Goal: Transaction & Acquisition: Purchase product/service

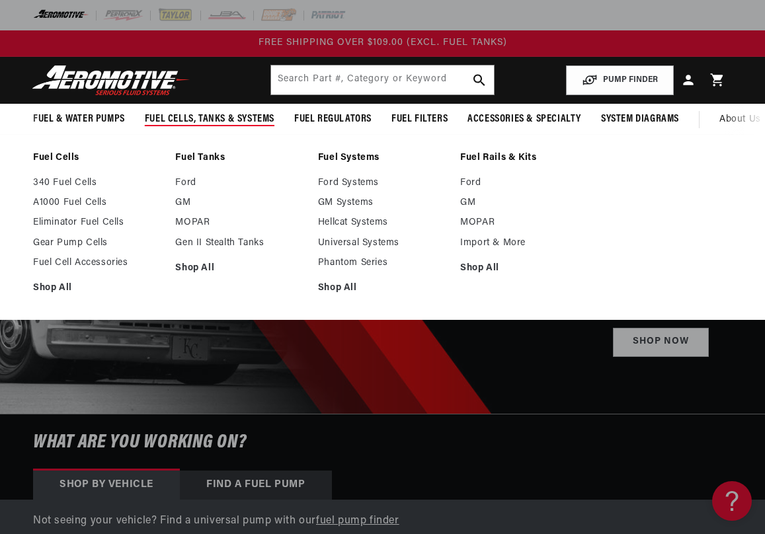
click at [192, 121] on span "Fuel Cells, Tanks & Systems" at bounding box center [210, 119] width 130 height 14
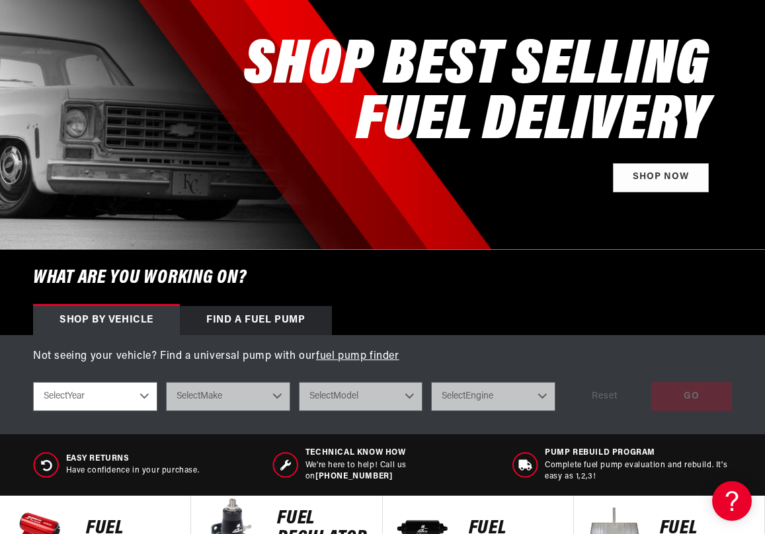
scroll to position [198, 0]
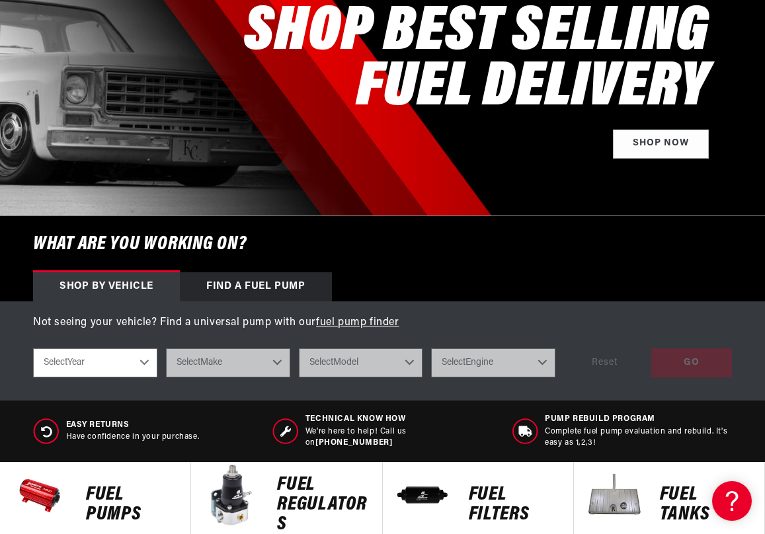
click at [144, 374] on select "Select Year [DATE] 2022 2021 2020 2019 2018 2017 2016 2015 2014 2013 2012 2011 …" at bounding box center [95, 363] width 124 height 29
select select "1967"
click at [33, 358] on select "Select Year [DATE] 2022 2021 2020 2019 2018 2017 2016 2015 2014 2013 2012 2011 …" at bounding box center [95, 363] width 124 height 29
select select "1967"
click at [280, 371] on select "Select Make Buick Chevrolet Dodge Ford GMC Oldsmobile [GEOGRAPHIC_DATA] [GEOGRA…" at bounding box center [228, 363] width 124 height 29
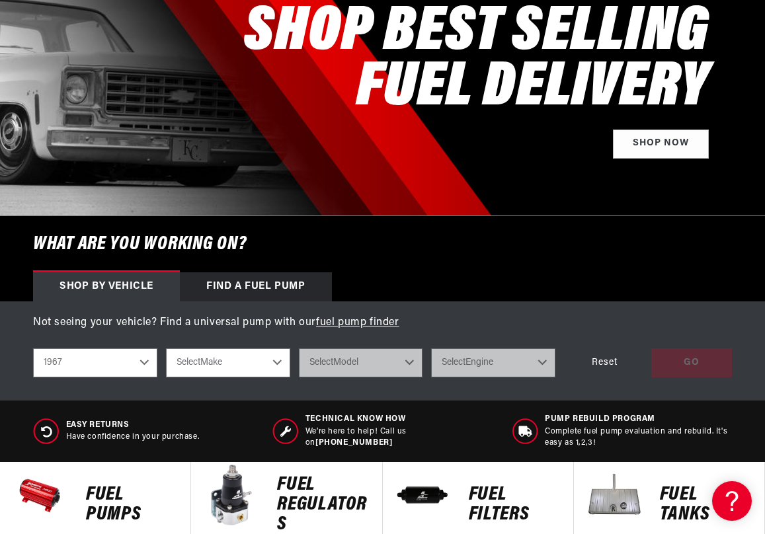
select select "Ford"
click at [166, 358] on select "Select Make Buick Chevrolet Dodge Ford GMC Oldsmobile [GEOGRAPHIC_DATA] [GEOGRA…" at bounding box center [228, 363] width 124 height 29
select select "Ford"
click at [406, 372] on select "Select Model Mustang" at bounding box center [361, 363] width 124 height 29
click at [354, 413] on div "Easy Returns Have confidence in your purchase. Technical Know How We’re here to…" at bounding box center [382, 431] width 765 height 61
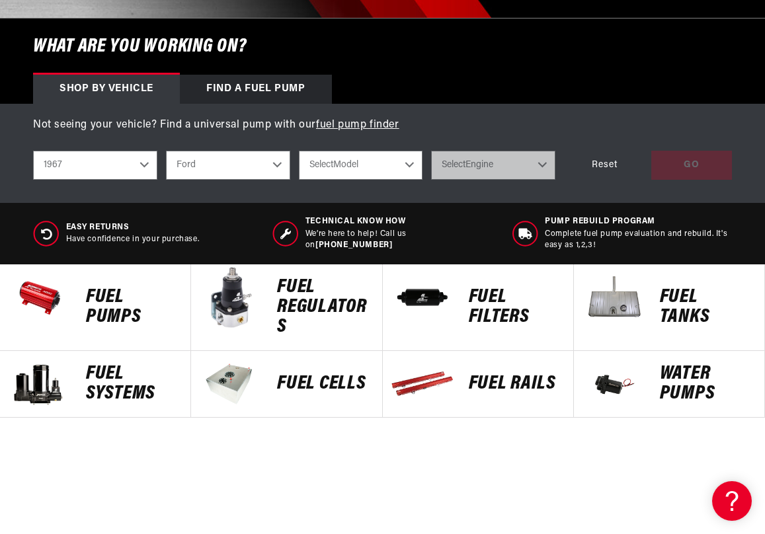
scroll to position [397, 0]
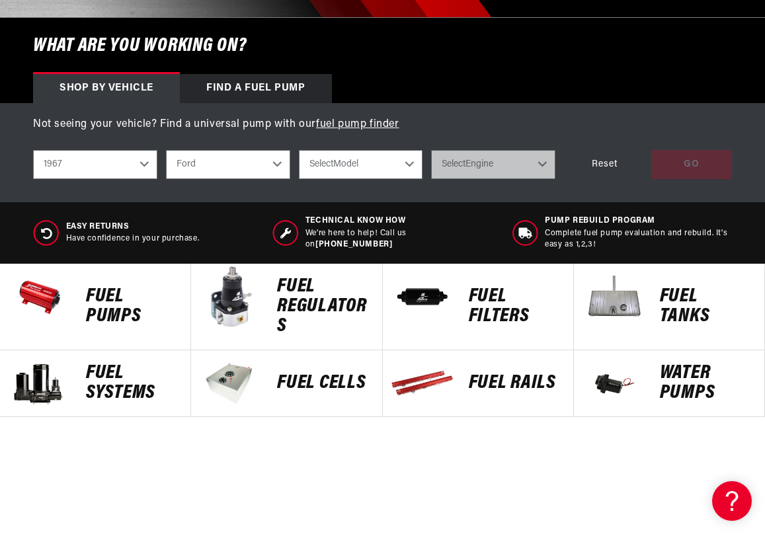
click at [408, 169] on select "Select Model Mustang" at bounding box center [361, 164] width 124 height 29
select select "Mustang"
click at [299, 159] on select "Select Model Mustang" at bounding box center [361, 164] width 124 height 29
select select "Mustang"
click at [544, 175] on select "Select Engine 3.3L 4.7L 6.4L 7.0L" at bounding box center [493, 164] width 124 height 29
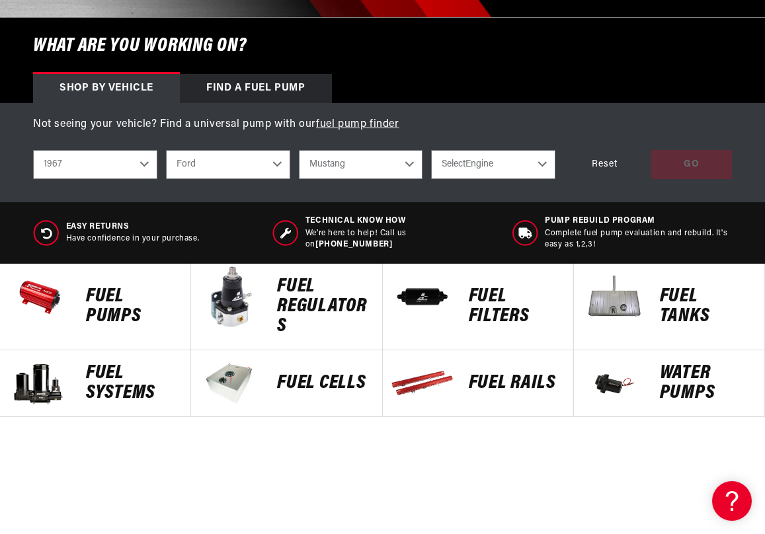
select select "6.4L"
click at [431, 159] on select "Select Engine 3.3L 4.7L 6.4L 7.0L" at bounding box center [493, 164] width 124 height 29
select select "6.4L"
click at [688, 178] on div "GO" at bounding box center [692, 165] width 81 height 30
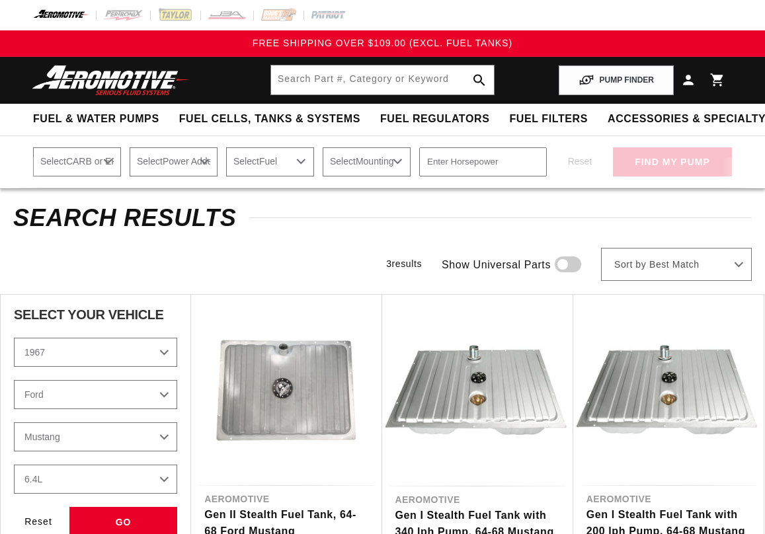
select select "1967"
select select "Ford"
select select "6.4L"
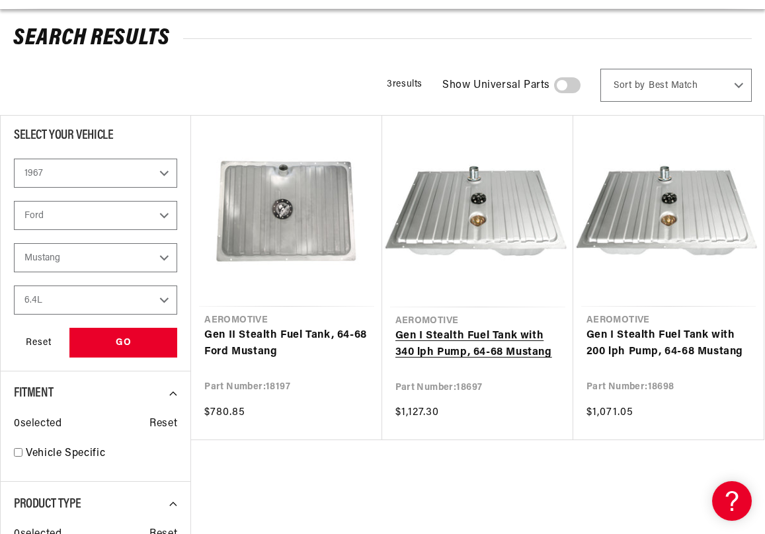
scroll to position [198, 0]
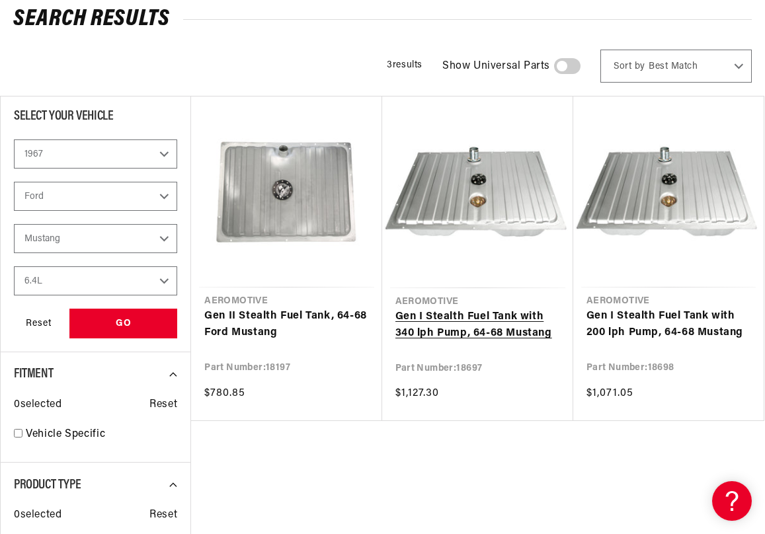
click at [448, 323] on link "Gen I Stealth Fuel Tank with 340 lph Pump, 64-68 Mustang" at bounding box center [478, 326] width 165 height 34
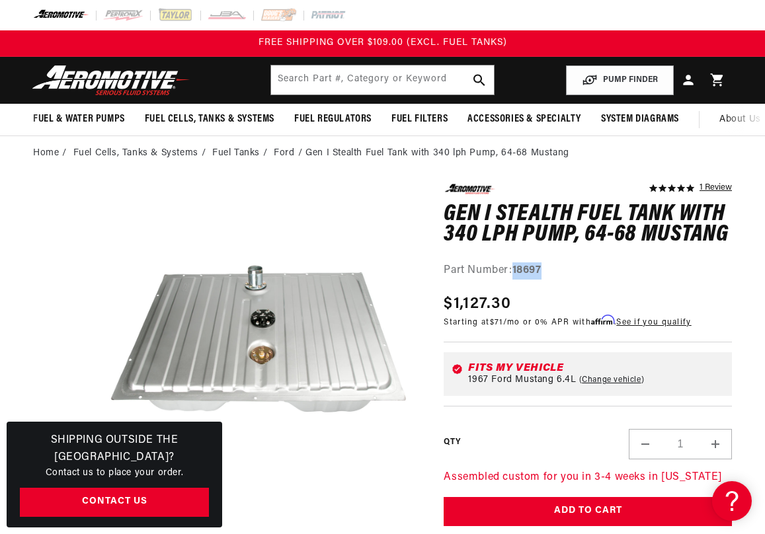
drag, startPoint x: 518, startPoint y: 276, endPoint x: 544, endPoint y: 280, distance: 26.1
click at [542, 276] on strong "18697" at bounding box center [527, 270] width 29 height 11
drag, startPoint x: 544, startPoint y: 280, endPoint x: 532, endPoint y: 280, distance: 11.9
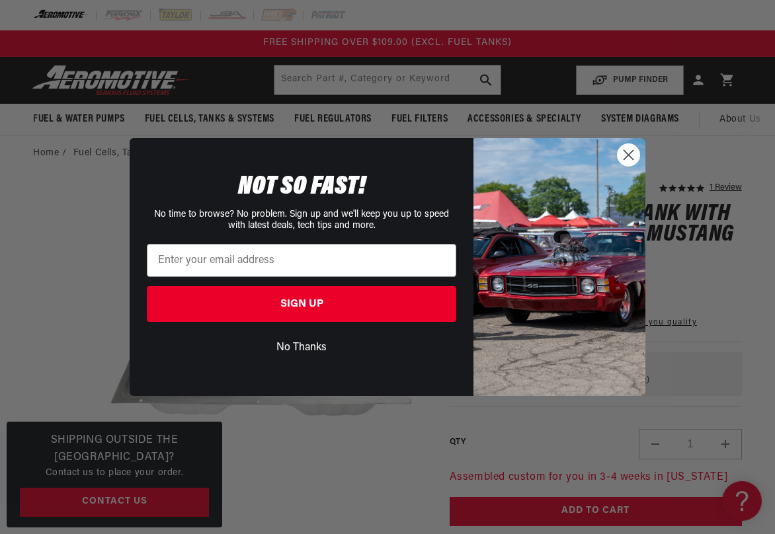
click at [629, 153] on circle "Close dialog" at bounding box center [629, 155] width 22 height 22
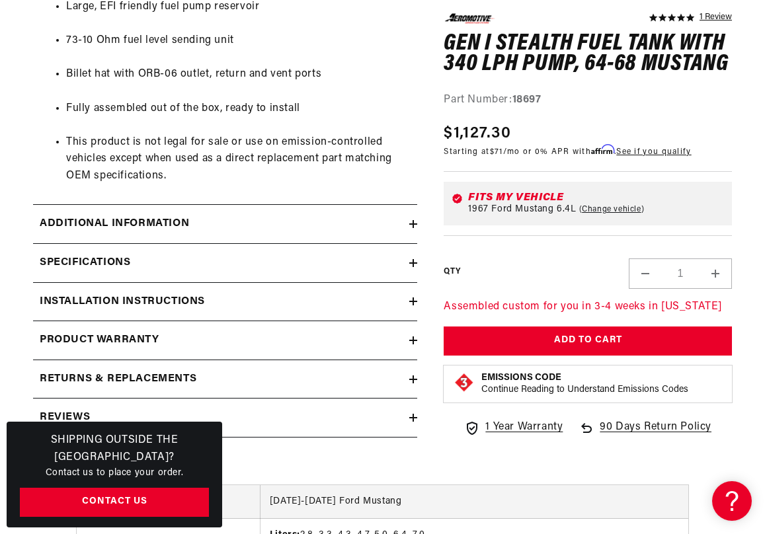
scroll to position [860, 0]
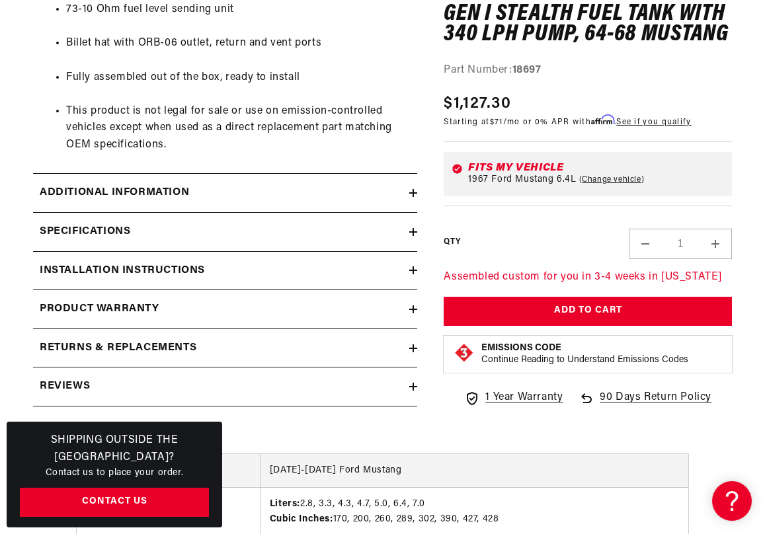
click at [413, 236] on icon at bounding box center [413, 232] width 0 height 8
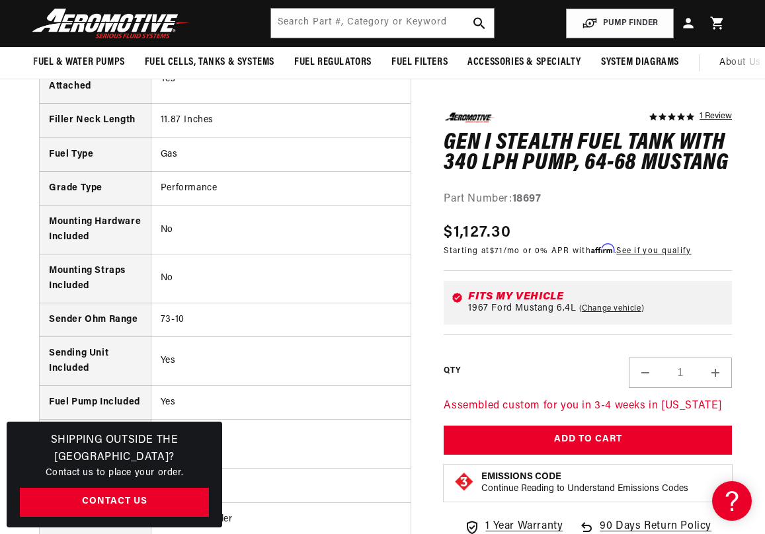
scroll to position [1257, 0]
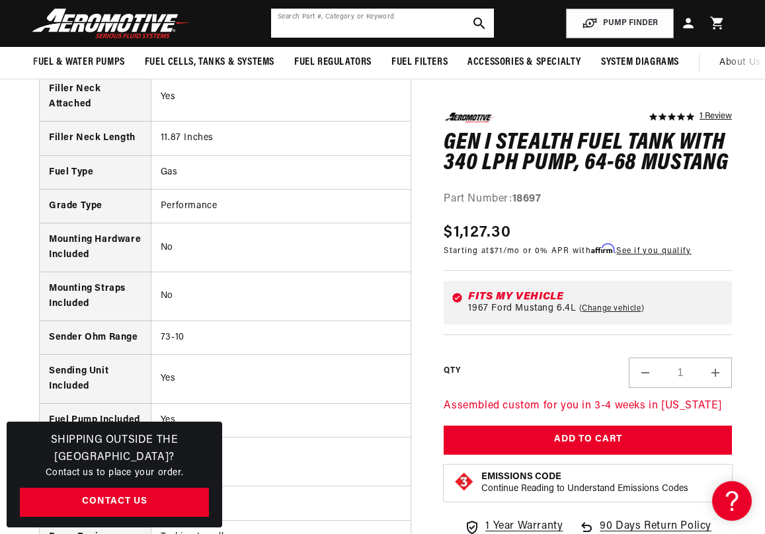
click at [314, 17] on input "text" at bounding box center [382, 23] width 223 height 29
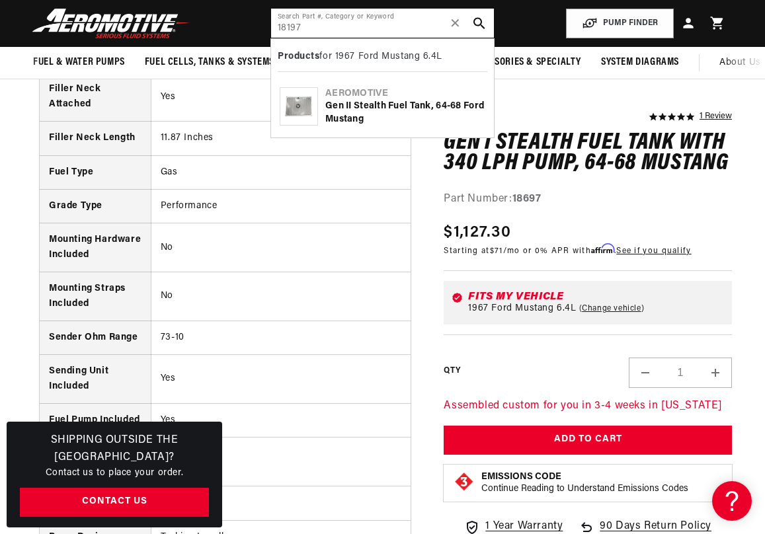
type input "18197"
click at [347, 110] on div "Gen II Stealth Fuel Tank, 64-68 Ford Mustang" at bounding box center [405, 113] width 160 height 26
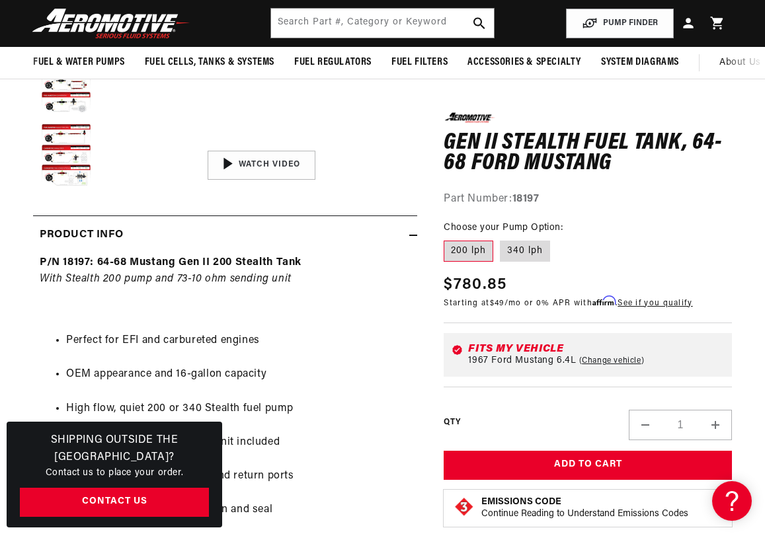
scroll to position [331, 0]
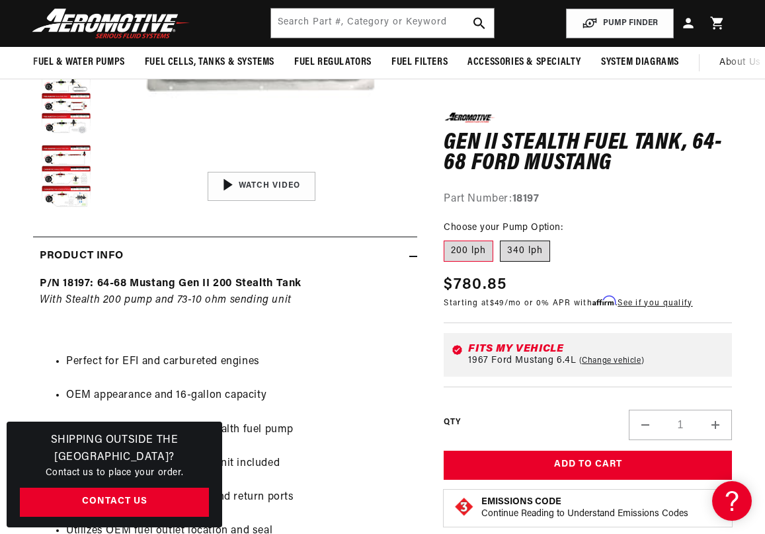
click at [535, 250] on label "340 lph" at bounding box center [525, 251] width 50 height 21
click at [501, 239] on input "340 lph" at bounding box center [500, 238] width 1 height 1
radio input "true"
click at [467, 252] on label "200 lph" at bounding box center [469, 251] width 50 height 21
click at [448, 239] on input "200 lph" at bounding box center [447, 238] width 1 height 1
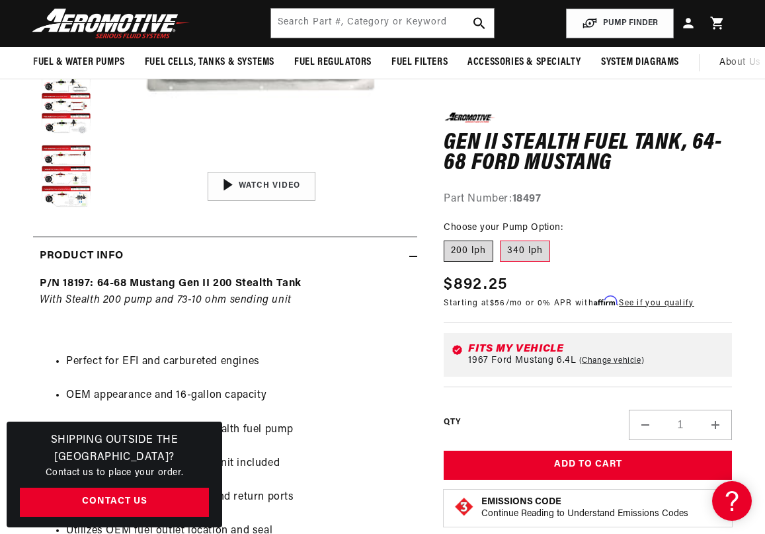
radio input "true"
